Goal: Navigation & Orientation: Find specific page/section

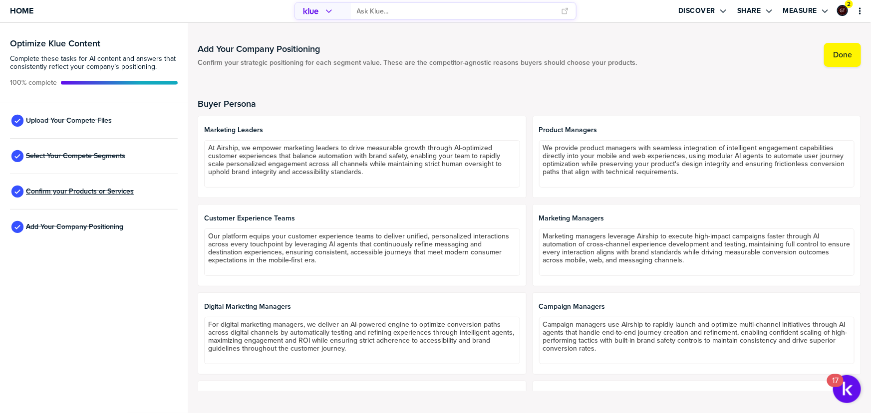
click at [101, 190] on span "Confirm your Products or Services" at bounding box center [80, 192] width 108 height 8
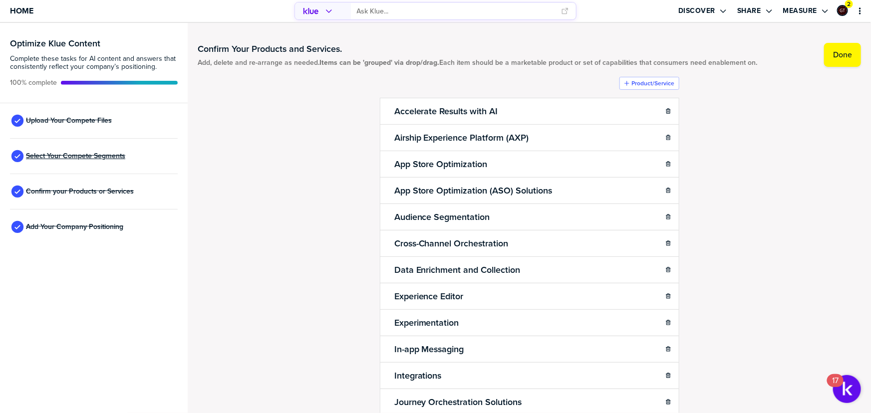
click at [107, 155] on span "Select Your Compete Segments" at bounding box center [75, 156] width 99 height 8
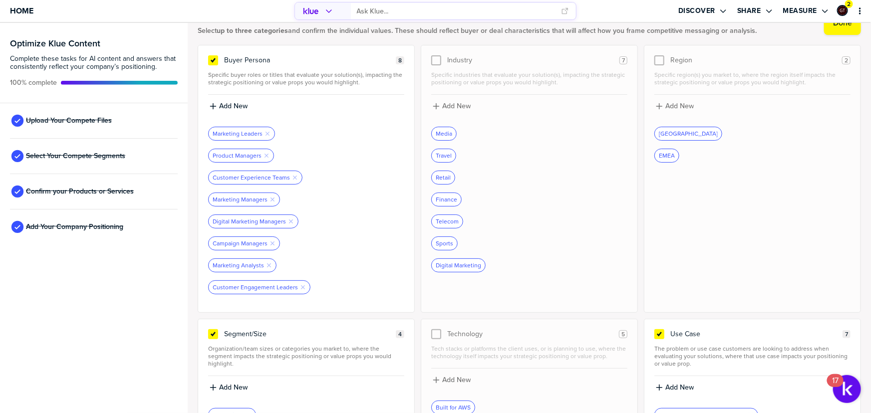
scroll to position [136, 0]
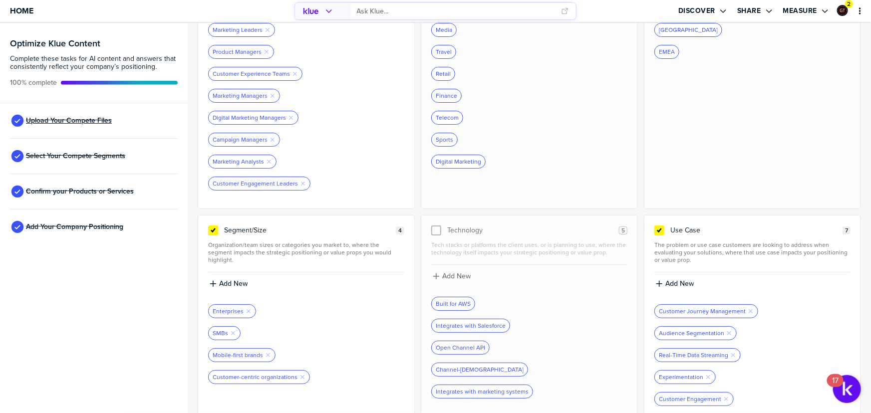
click at [37, 119] on span "Upload Your Compete Files" at bounding box center [69, 121] width 86 height 8
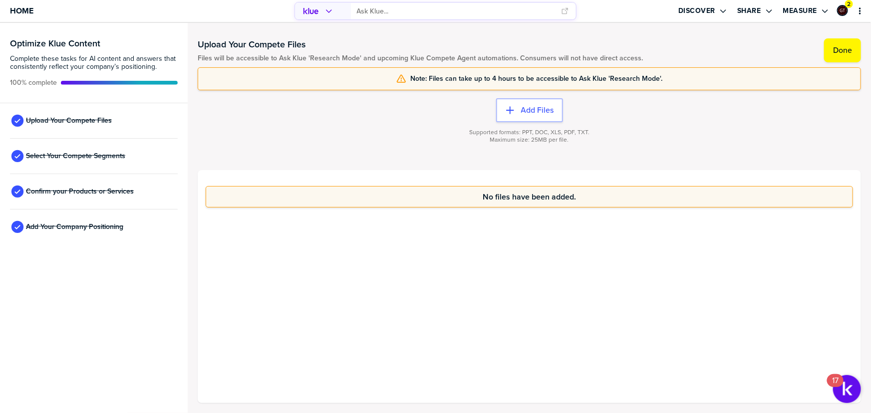
click at [409, 7] on input "primary" at bounding box center [456, 11] width 199 height 16
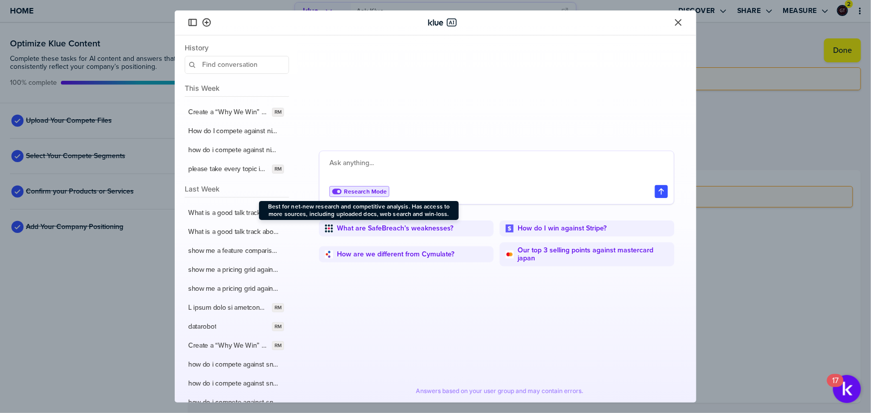
click at [338, 194] on icon at bounding box center [337, 191] width 9 height 5
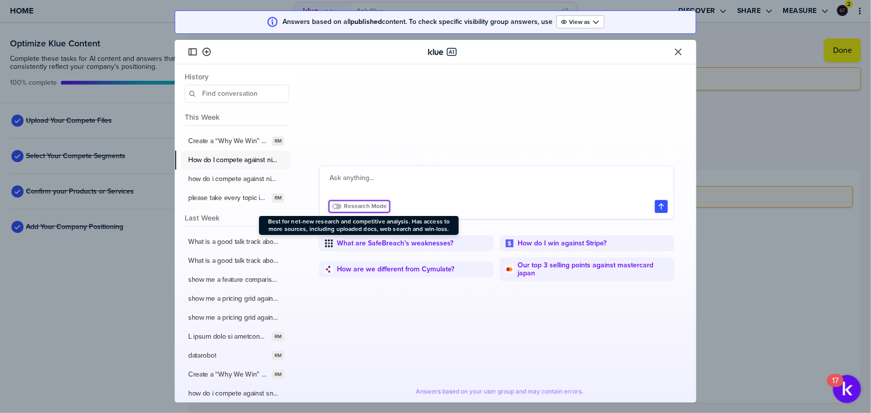
click at [229, 162] on label "How do I compete against ninja one" at bounding box center [234, 160] width 92 height 9
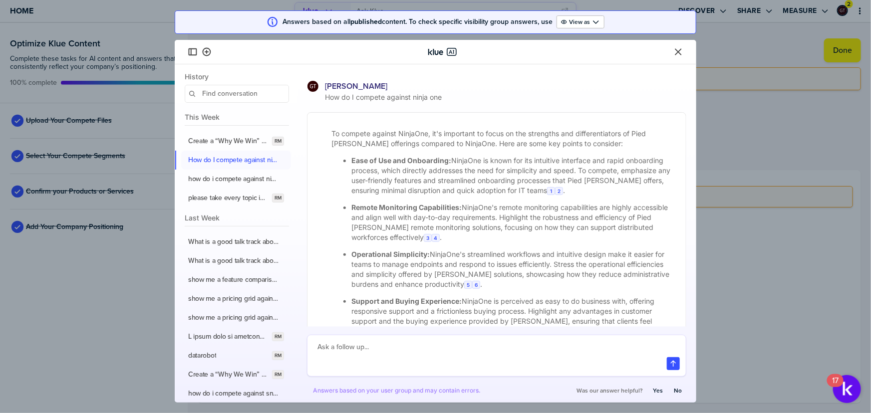
click at [678, 49] on icon "Close" at bounding box center [679, 52] width 10 height 10
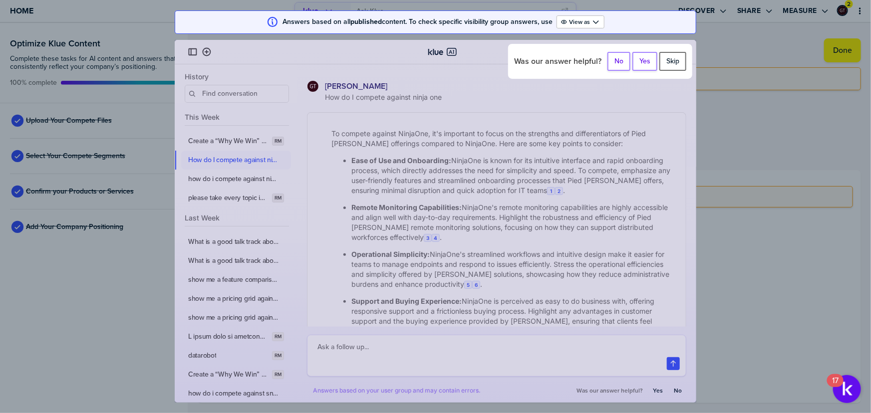
click at [673, 58] on label "Skip" at bounding box center [673, 61] width 13 height 9
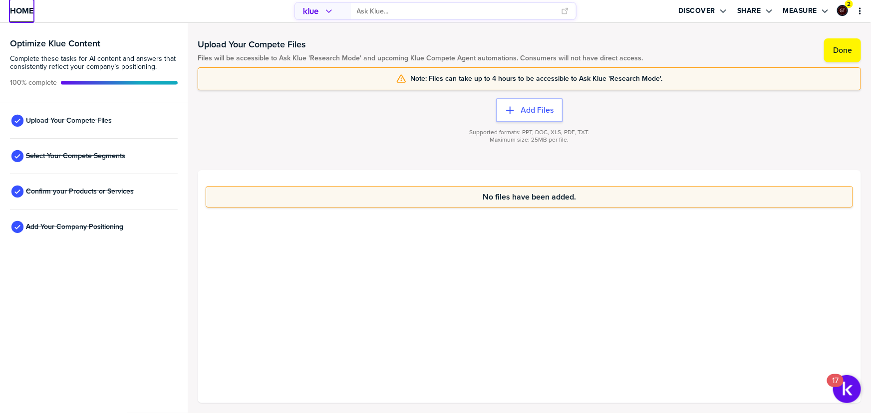
click at [23, 11] on span "Home" at bounding box center [21, 10] width 23 height 8
